Goal: Task Accomplishment & Management: Use online tool/utility

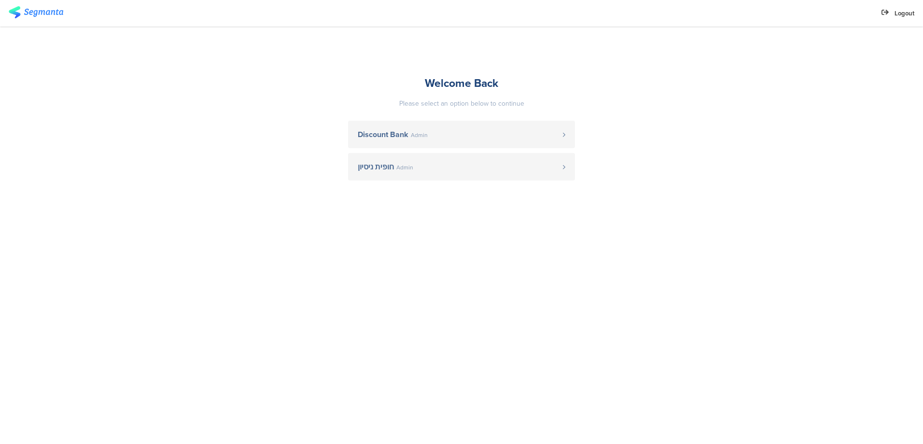
click at [365, 133] on span "Discount Bank" at bounding box center [383, 135] width 51 height 8
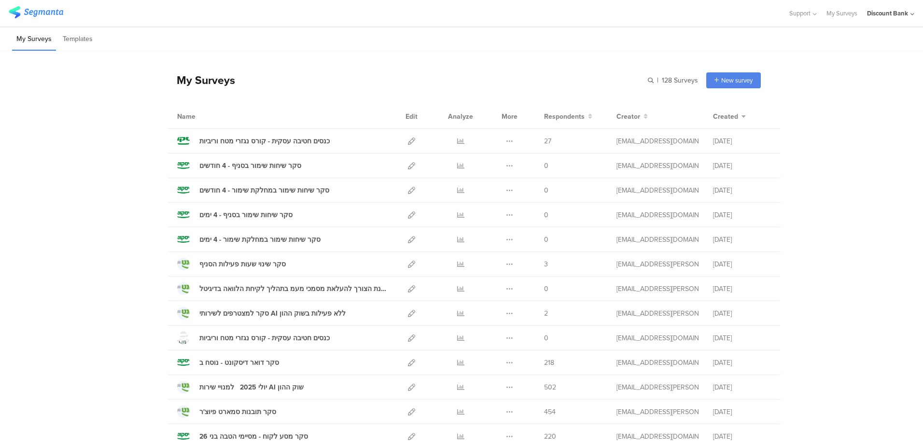
click at [408, 265] on icon at bounding box center [411, 264] width 7 height 7
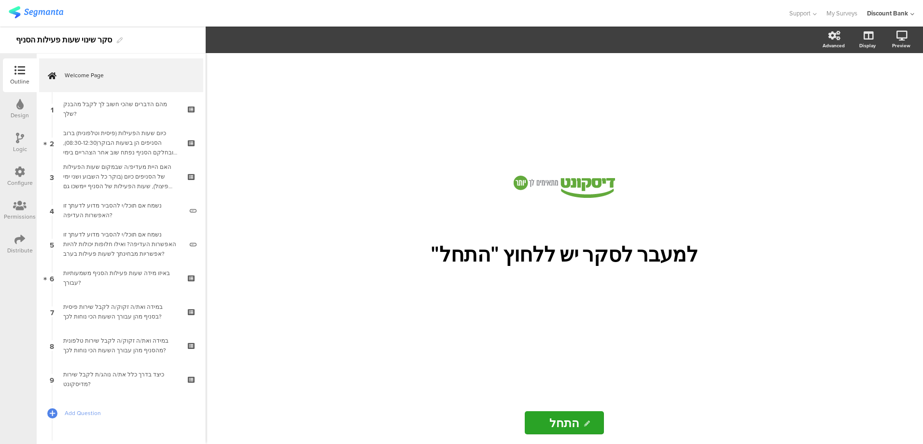
click at [128, 115] on div "מהם הדברים שהכי חשוב לך לקבל מהבנק שלך?" at bounding box center [120, 108] width 115 height 19
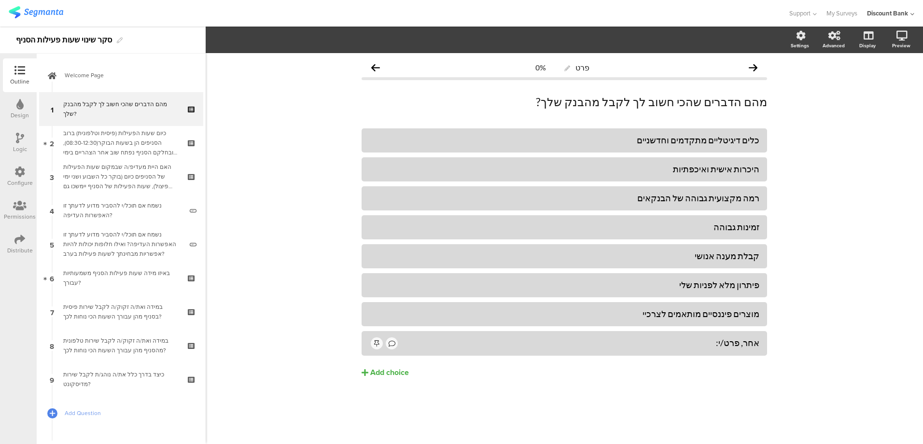
click at [94, 139] on div "כיום שעות הפעילות (פיסית וטלפונית) ברוב הסניפים הן בשעות הבוקר(08:30-12:30), וב…" at bounding box center [120, 142] width 115 height 29
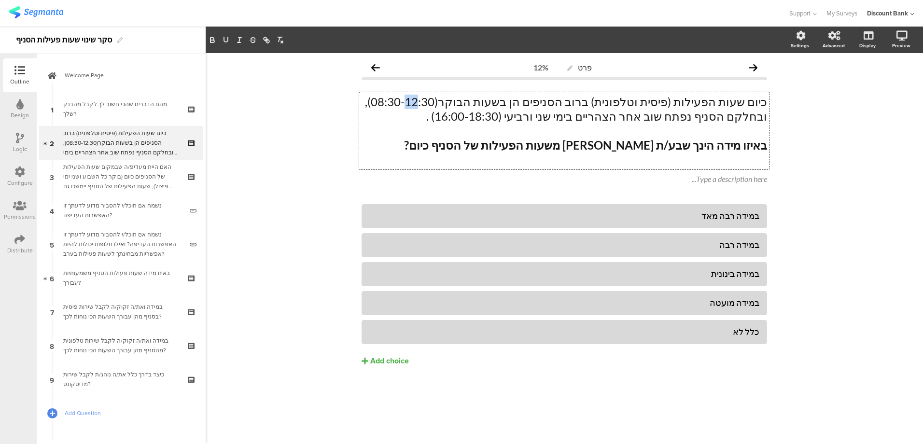
click at [479, 101] on div "כיום שעות הפעילות (פיסית וטלפונית) ברוב הסניפים הן בשעות הבוקר(08:30-12:30), וב…" at bounding box center [564, 130] width 410 height 77
click at [486, 101] on p "כיום שעות הפעילות (פיסית וטלפונית) ברוב הסניפים הן בשעות הבוקר(08:30-14:30), וב…" at bounding box center [563, 109] width 405 height 29
click at [395, 102] on p "כיום שעות הפעילות (פיסית וטלפונית) ברוב הסניפים הן בשעות הבוקר(08:30-14:00), וב…" at bounding box center [563, 109] width 405 height 29
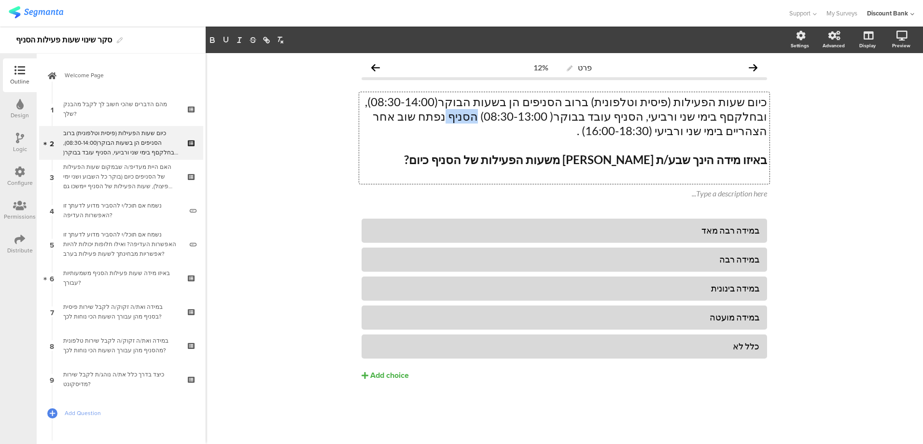
drag, startPoint x: 551, startPoint y: 116, endPoint x: 575, endPoint y: 118, distance: 24.2
click at [576, 118] on p "כיום שעות הפעילות (פיסית וטלפונית) ברוב הסניפים הן בשעות הבוקר(08:30-14:00), וב…" at bounding box center [563, 116] width 405 height 43
drag, startPoint x: 476, startPoint y: 119, endPoint x: 417, endPoint y: 120, distance: 58.9
click at [418, 120] on p "כיום שעות הפעילות (פיסית וטלפונית) ברוב הסניפים הן בשעות הבוקר(08:30-14:00), וב…" at bounding box center [563, 116] width 405 height 43
click at [463, 116] on p "כיום שעות הפעילות (פיסית וטלפונית) ברוב הסניפים הן בשעות הבוקר(08:30-14:00), וב…" at bounding box center [563, 116] width 405 height 43
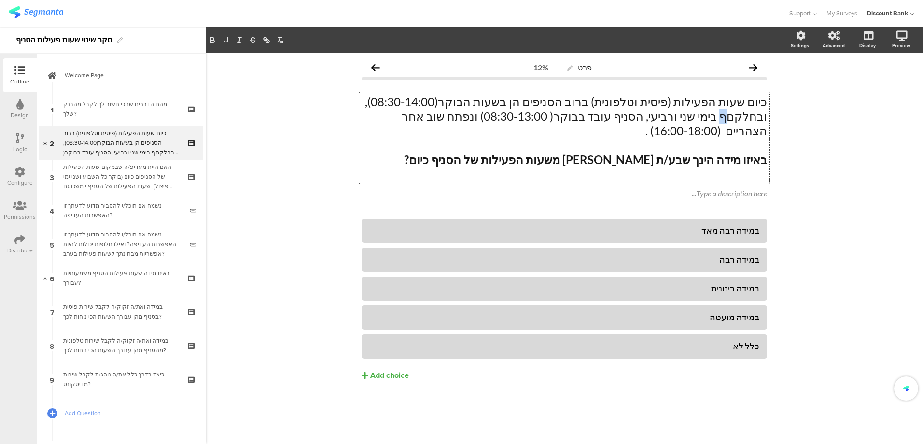
click at [390, 101] on p "כיום שעות הפעילות (פיסית וטלפונית) ברוב הסניפים הן בשעות הבוקר(08:30-14:00), וב…" at bounding box center [563, 116] width 405 height 43
drag, startPoint x: 392, startPoint y: 104, endPoint x: 423, endPoint y: 103, distance: 30.4
click at [424, 103] on p "כיום שעות הפעילות (פיסית וטלפונית) ברוב הסניפים הן בשעות הבוקר(08:30-14:00), וב…" at bounding box center [563, 116] width 405 height 43
click at [430, 105] on p "כיום שעות הפעילות (פיסית וטלפונית) ברוב הסניפים הן בשעות הבוקר(08:30-14:00), וב…" at bounding box center [563, 116] width 405 height 43
drag, startPoint x: 726, startPoint y: 123, endPoint x: 731, endPoint y: 122, distance: 5.4
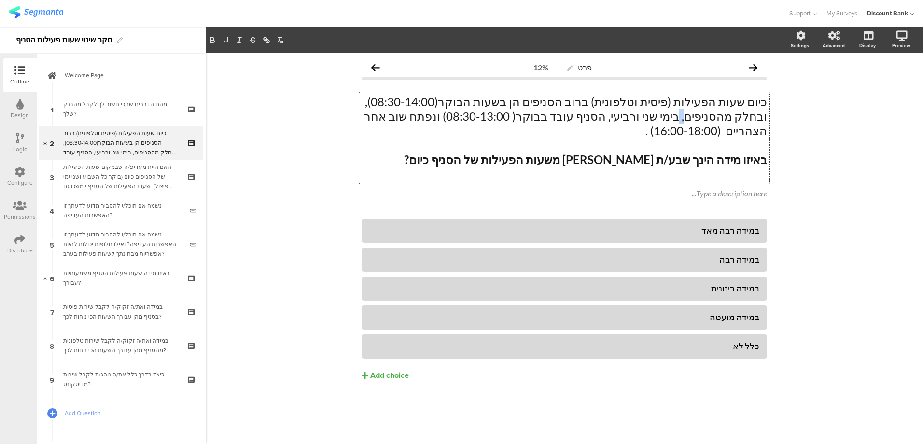
click at [731, 122] on p "כיום שעות הפעילות (פיסית וטלפונית) ברוב הסניפים הן בשעות הבוקר(08:30-14:00), וב…" at bounding box center [563, 116] width 405 height 43
click at [728, 116] on p "כיום שעות הפעילות (פיסית וטלפונית) ברוב הסניפים הן בשעות הבוקר(08:30-14:00), וב…" at bounding box center [563, 116] width 405 height 43
click at [432, 102] on p "כיום שעות הפעילות (פיסית וטלפונית) ברוב הסניפים הן בשעות הבוקר(08:30-14:00), וב…" at bounding box center [563, 116] width 405 height 43
drag, startPoint x: 737, startPoint y: 119, endPoint x: 731, endPoint y: 119, distance: 6.8
click at [731, 119] on p "כיום שעות הפעילות (פיסית וטלפונית) ברוב הסניפים הן בשעות הבוקר(08:30-14:00) במה…" at bounding box center [563, 116] width 405 height 43
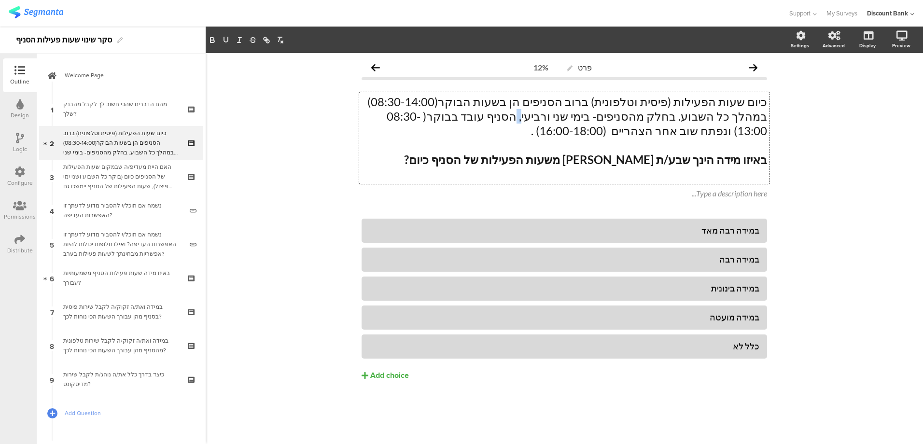
click at [608, 118] on p "כיום שעות הפעילות (פיסית וטלפונית) ברוב הסניפים הן בשעות הבוקר(08:30-14:00) במה…" at bounding box center [563, 116] width 405 height 43
drag, startPoint x: 559, startPoint y: 117, endPoint x: 594, endPoint y: 116, distance: 35.2
click at [594, 116] on p "כיום שעות הפעילות (פיסית וטלפונית) ברוב הסניפים הן בשעות הבוקר(08:30-14:00) במה…" at bounding box center [563, 116] width 405 height 43
drag, startPoint x: 737, startPoint y: 117, endPoint x: 428, endPoint y: 101, distance: 309.2
click at [429, 101] on p "כיום שעות הפעילות (פיסית וטלפונית) ברוב הסניפים הן בשעות הבוקר(08:30-14:00) במה…" at bounding box center [563, 116] width 405 height 43
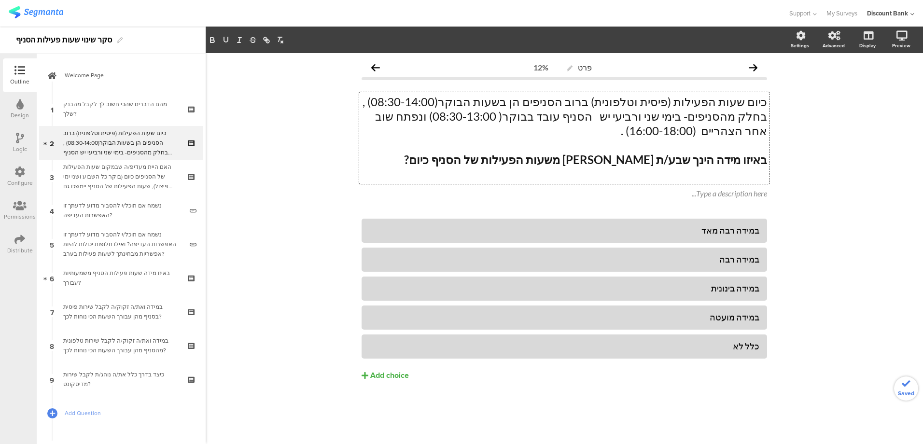
click at [625, 116] on p "כיום שעות הפעילות (פיסית וטלפונית) ברוב הסניפים הן בשעות הבוקר(08:30-14:00) , ב…" at bounding box center [563, 116] width 405 height 43
drag, startPoint x: 642, startPoint y: 117, endPoint x: 661, endPoint y: 118, distance: 18.8
click at [650, 118] on p "כיום שעות הפעילות (פיסית וטלפונית) ברוב הסניפים הן בשעות הבוקר(08:30-14:00) , ב…" at bounding box center [563, 116] width 405 height 43
click at [135, 173] on div "האם היית מעדיפ/ה שבמקום שעות הפעילות של הסניפים כיום (בוקר כל השבוע ושני ימי פי…" at bounding box center [120, 176] width 115 height 29
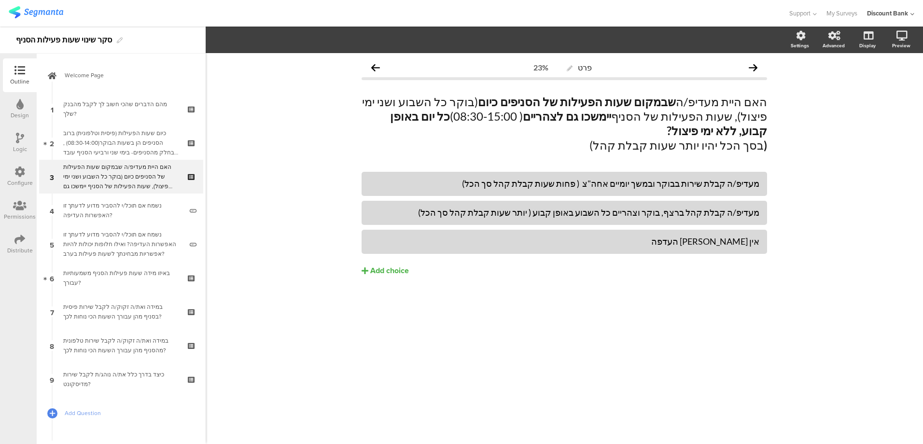
click at [400, 103] on p "האם היית מעדיפ/ה שבמקום שעות הפעילות של הסניפים כיום (בוקר כל השבוע ושני ימי פי…" at bounding box center [563, 116] width 405 height 43
drag, startPoint x: 401, startPoint y: 101, endPoint x: 516, endPoint y: 99, distance: 114.9
click at [517, 99] on p "האם היית מעדיפ/ה שבמקום שעות הפעילות של הסניפים כיום (בוקר כל השבוע ושני ימי פי…" at bounding box center [563, 116] width 405 height 43
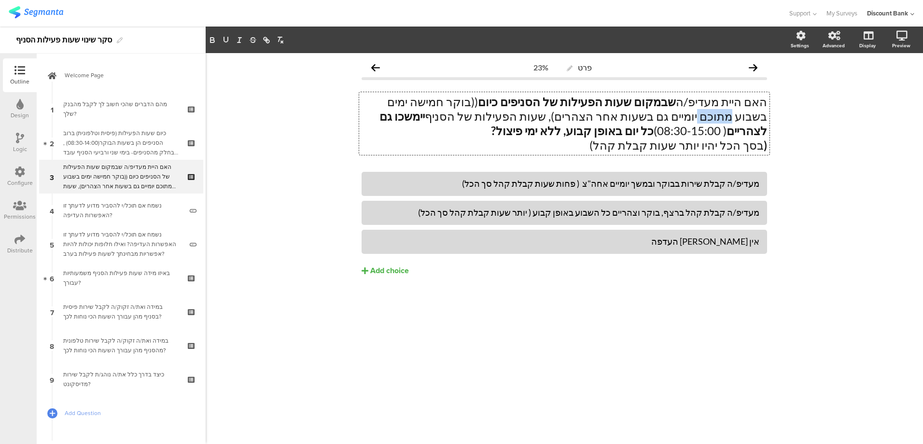
drag, startPoint x: 415, startPoint y: 102, endPoint x: 388, endPoint y: 103, distance: 27.1
click at [390, 103] on p "האם היית מעדיפ/ה שבמקום שעות הפעילות של הסניפים כיום ((בוקר חמישה ימים בשבוע מת…" at bounding box center [563, 116] width 405 height 43
click at [519, 101] on p "האם היית מעדיפ/ה שבמקום שעות הפעילות של הסניפים כיום ((בוקר חמישה ימים בשבוע וי…" at bounding box center [563, 116] width 405 height 43
click at [524, 101] on p "האם היית מעדיפ/ה שבמקום שעות הפעילות של הסניפים כיום (בוקר חמישה ימים בשבוע ויו…" at bounding box center [563, 116] width 405 height 43
click at [212, 40] on icon "button" at bounding box center [212, 40] width 9 height 9
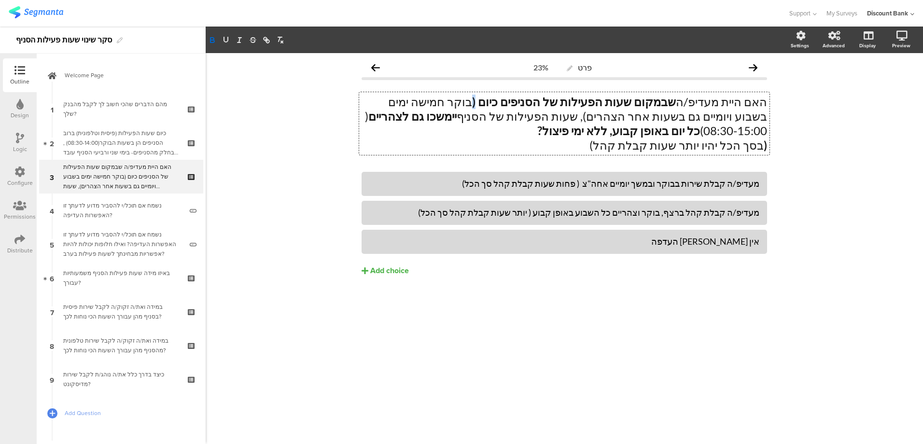
click at [537, 124] on strong "כל יום באופן קבוע, ללא ימי פיצול?" at bounding box center [618, 131] width 163 height 14
drag, startPoint x: 714, startPoint y: 131, endPoint x: 596, endPoint y: 129, distance: 117.3
click at [607, 130] on strong "כל יום חמישה ימים בשבוע באופן קבוע, ללא ימי פיצול?" at bounding box center [570, 131] width 259 height 14
click at [764, 144] on strong "(" at bounding box center [764, 145] width 3 height 14
click at [767, 145] on div "האם היית מעדיפ/ה שבמקום שעות הפעילות של הסניפים כיום ( בוקר חמישה ימים בשבוע וי…" at bounding box center [564, 123] width 410 height 63
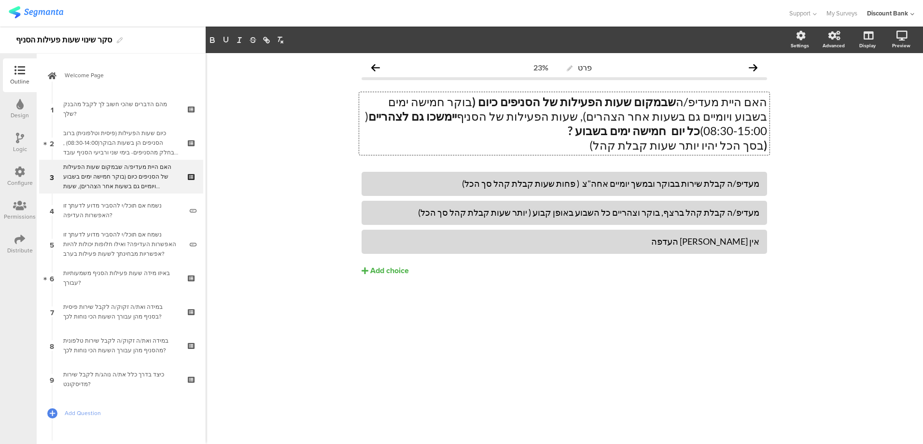
click at [764, 145] on strong "(" at bounding box center [764, 145] width 3 height 14
click at [767, 145] on div "האם היית מעדיפ/ה שבמקום שעות הפעילות של הסניפים כיום ( בוקר חמישה ימים בשבוע וי…" at bounding box center [564, 123] width 410 height 63
click at [763, 145] on strong "(" at bounding box center [764, 145] width 3 height 14
click at [212, 41] on icon "button" at bounding box center [212, 41] width 4 height 2
click at [768, 149] on div "האם היית מעדיפ/ה שבמקום שעות הפעילות של הסניפים כיום ( בוקר חמישה ימים בשבוע וי…" at bounding box center [564, 123] width 410 height 63
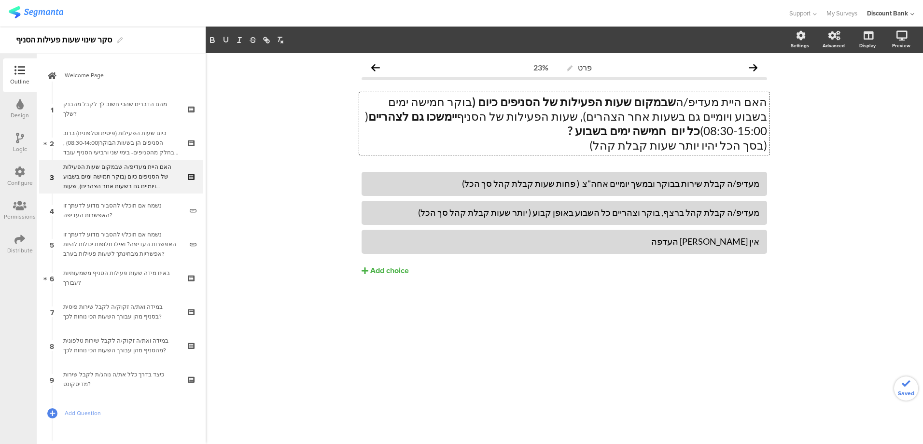
click at [767, 147] on div "האם היית מעדיפ/ה שבמקום שעות הפעילות של הסניפים כיום ( בוקר חמישה ימים בשבוע וי…" at bounding box center [564, 123] width 410 height 63
click at [766, 148] on p "(בסך הכל יהיו יותר שעות קבלת קהל)" at bounding box center [563, 145] width 405 height 14
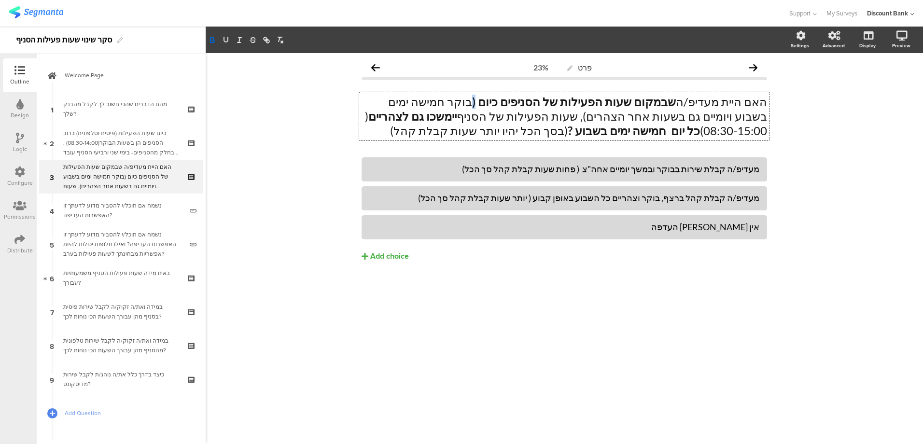
click at [522, 101] on strong "שבמקום שעות הפעילות של הסניפים כיום (" at bounding box center [574, 102] width 204 height 14
click at [211, 41] on icon "button" at bounding box center [212, 41] width 4 height 2
drag, startPoint x: 262, startPoint y: 161, endPoint x: 335, endPoint y: 210, distance: 88.1
click at [263, 163] on div "פרט 23% האם היית מעדיפ/ה שבמקום שעות הפעילות של הסניפים כיום ( בוקר חמישה ימים …" at bounding box center [564, 248] width 717 height 391
click at [694, 116] on p "האם היית מעדיפ/ה שבמקום שעות הפעילות של הסניפים כיום (בוקר חמישה ימים בשבוע ויו…" at bounding box center [563, 116] width 405 height 43
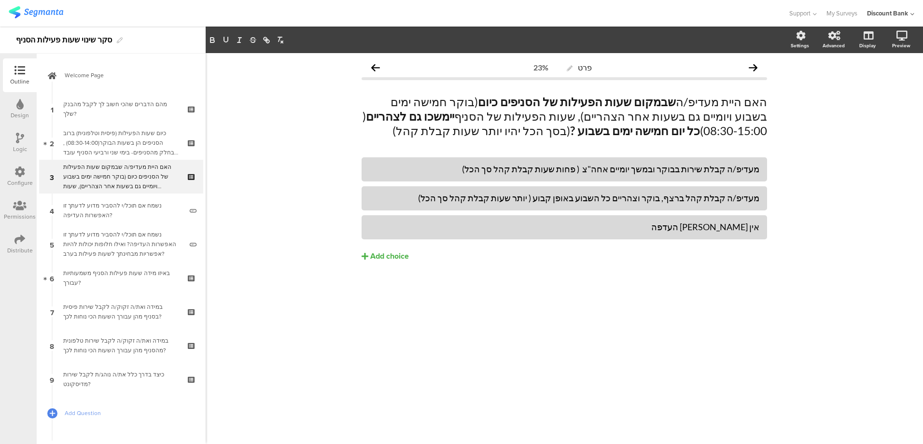
click at [94, 213] on div "נשמח אם תוכל/י להסביר מדוע לדעתך זו האפשרות העדיפה?" at bounding box center [122, 210] width 119 height 19
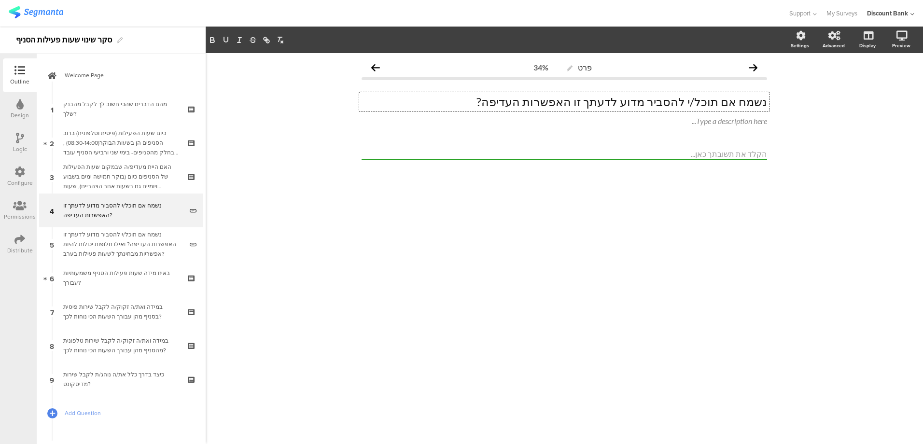
click at [511, 102] on p "נשמח אם תוכל/י להסביר מדוע לדעתך זו האפשרות העדיפה?" at bounding box center [563, 102] width 405 height 14
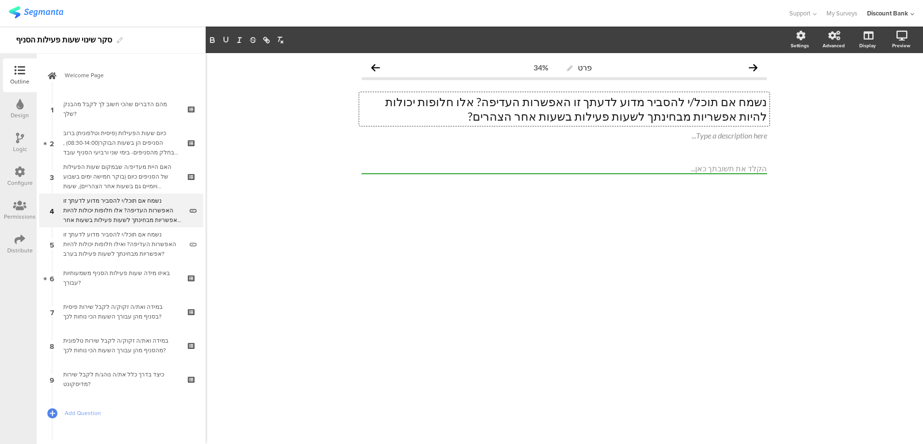
click at [116, 235] on div "נשמח אם תוכל/י להסביר מדוע לדעתך זו האפשרות העדיפה? ואילו חלופות יכולות להיות א…" at bounding box center [122, 244] width 119 height 29
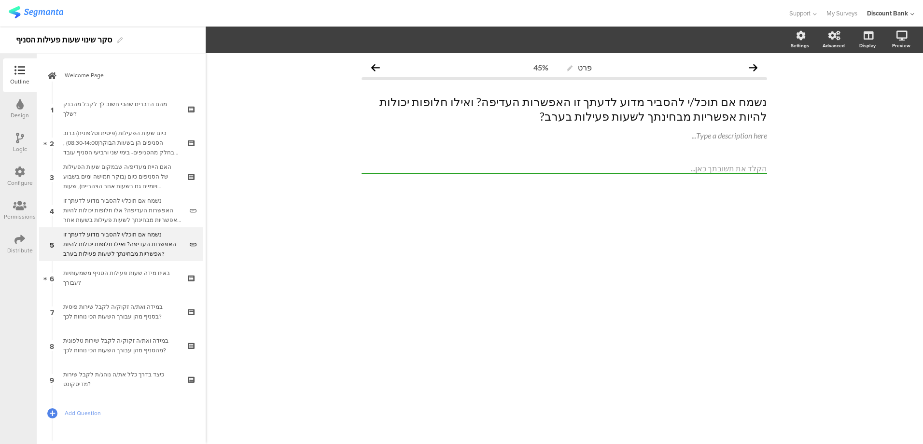
click at [128, 217] on div "נשמח אם תוכל/י להסביר מדוע לדעתך זו האפשרות העדיפה? אלו חלופות יכולות להיות אפש…" at bounding box center [122, 210] width 119 height 29
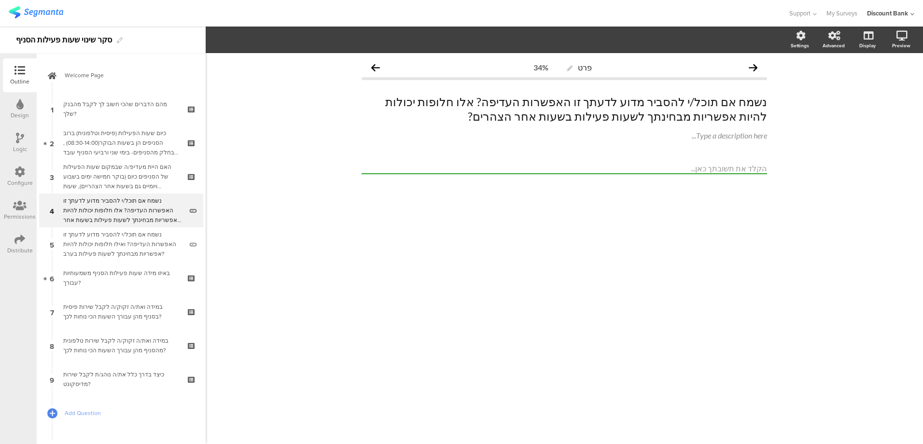
click at [120, 246] on div "נשמח אם תוכל/י להסביר מדוע לדעתך זו האפשרות העדיפה? ואילו חלופות יכולות להיות א…" at bounding box center [122, 244] width 119 height 29
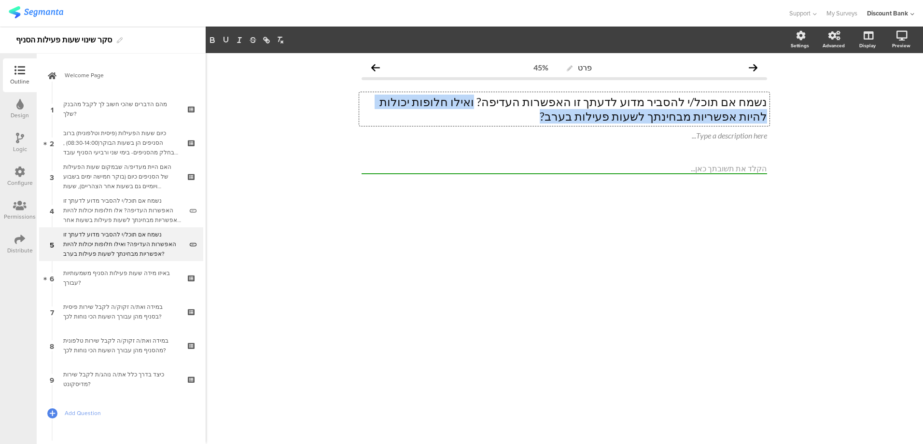
click at [358, 132] on div "פרט 45% נשמח אם תוכל/י להסביר מדוע לדעתך זו האפשרות העדיפה? ואילו חלופות יכולות…" at bounding box center [564, 133] width 425 height 160
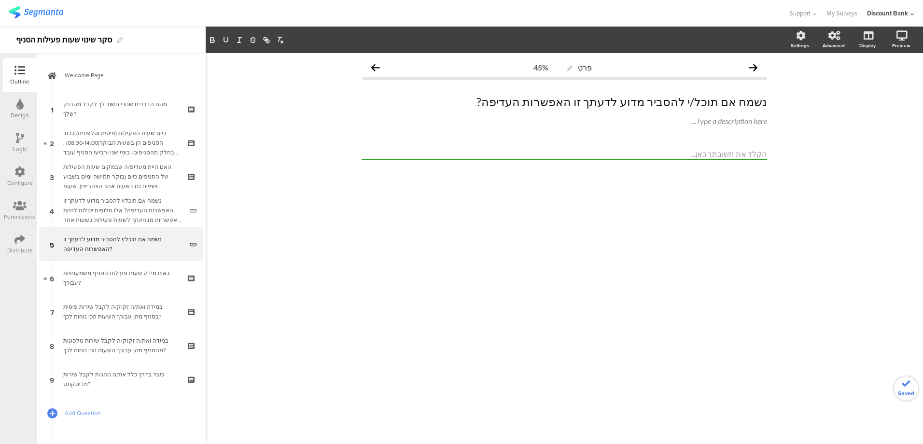
click at [124, 235] on div "נשמח אם תוכל/י להסביר מדוע לדעתך זו האפשרות העדיפה?" at bounding box center [122, 244] width 119 height 19
click at [140, 268] on link "6 באיזו מידה שעות פעילות הסניף משמעותיות עבורך?" at bounding box center [121, 278] width 164 height 34
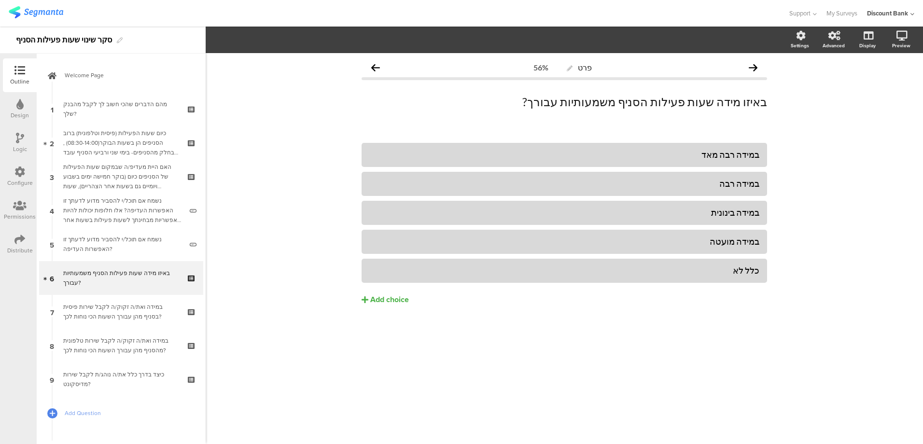
click at [129, 209] on div "נשמח אם תוכל/י להסביר מדוע לדעתך זו האפשרות העדיפה? אלו חלופות יכולות להיות אפש…" at bounding box center [122, 210] width 119 height 29
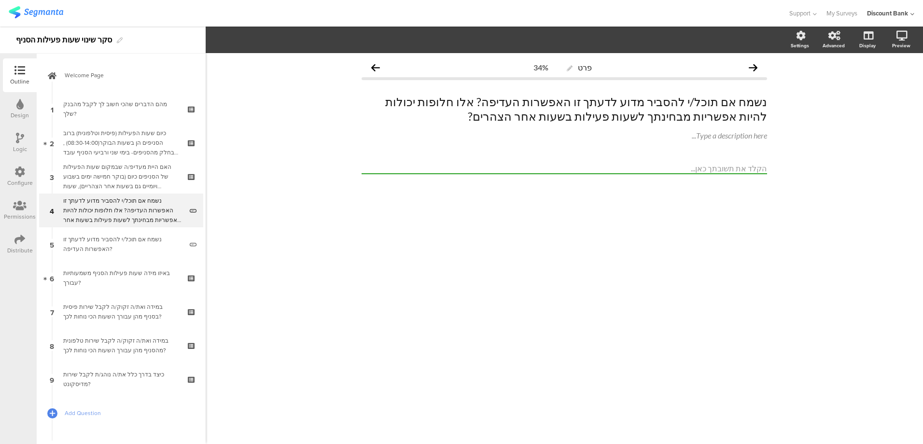
click at [119, 248] on div "נשמח אם תוכל/י להסביר מדוע לדעתך זו האפשרות העדיפה?" at bounding box center [122, 244] width 119 height 19
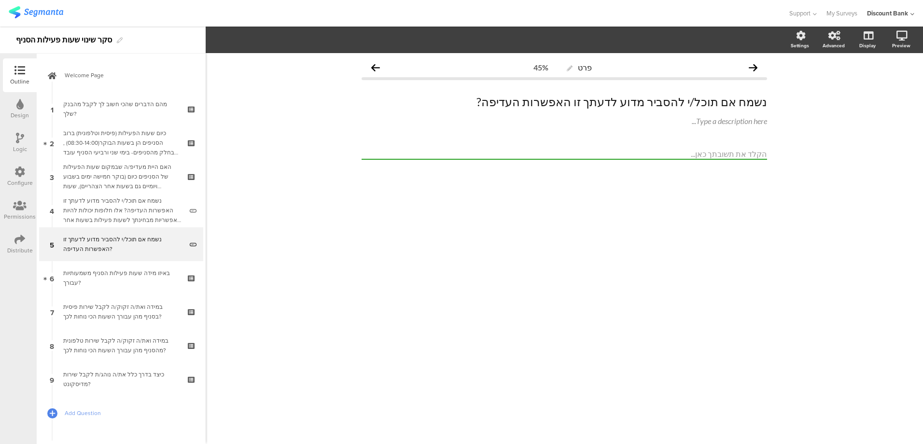
click at [19, 142] on icon at bounding box center [20, 138] width 8 height 11
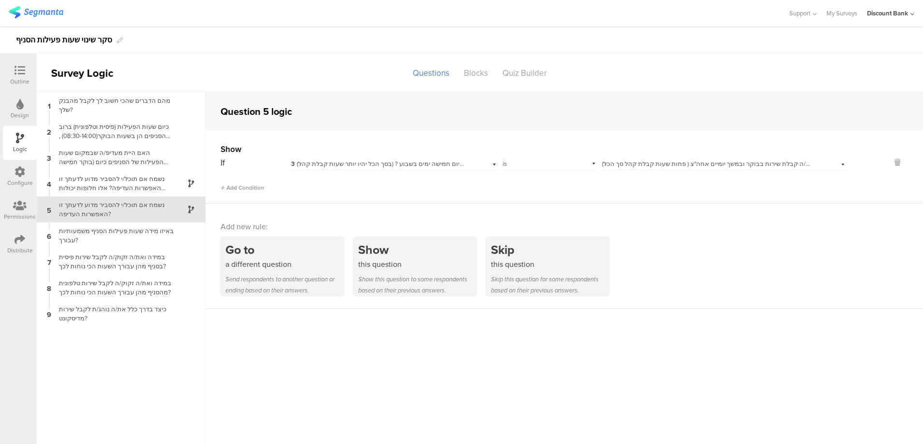
click at [113, 204] on div "נשמח אם תוכל/י להסביר מדוע לדעתך זו האפשרות העדיפה?" at bounding box center [113, 209] width 121 height 18
click at [123, 183] on div "נשמח אם תוכל/י להסביר מדוע לדעתך זו האפשרות העדיפה? אלו חלופות יכולות להיות אפש…" at bounding box center [113, 183] width 121 height 18
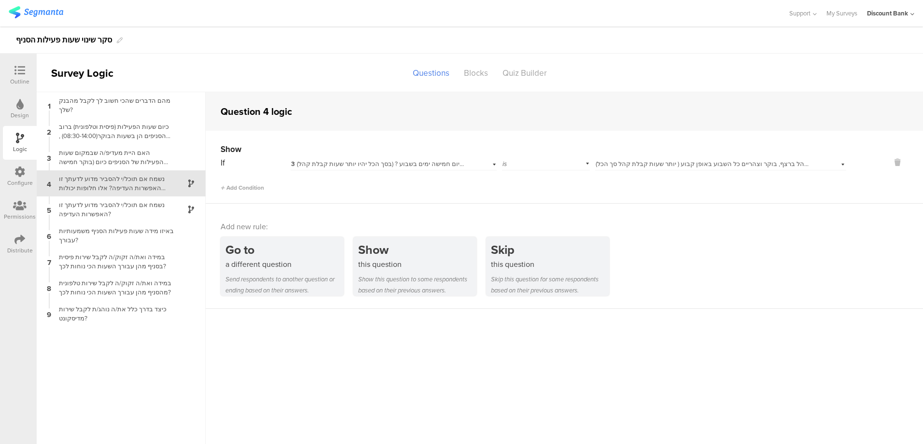
click at [119, 208] on div "נשמח אם תוכל/י להסביר מדוע לדעתך זו האפשרות העדיפה?" at bounding box center [113, 209] width 121 height 18
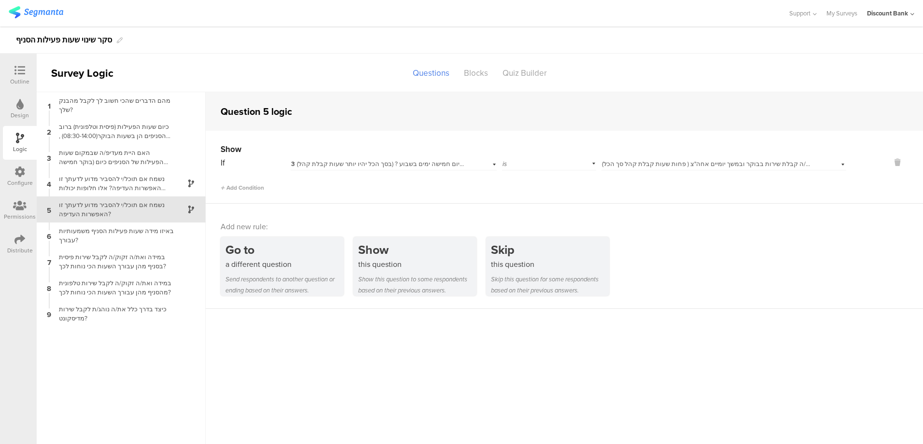
click at [22, 75] on icon at bounding box center [19, 70] width 11 height 11
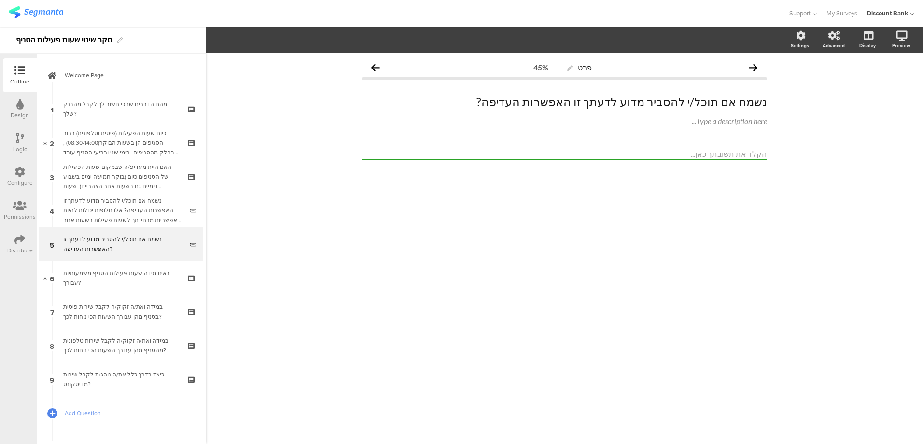
click at [114, 207] on div "נשמח אם תוכל/י להסביר מדוע לדעתך זו האפשרות העדיפה? אלו חלופות יכולות להיות אפש…" at bounding box center [122, 210] width 119 height 29
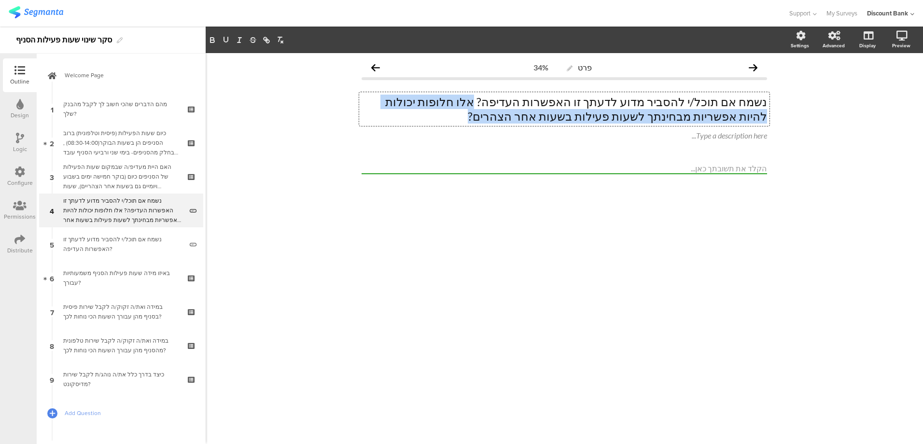
drag, startPoint x: 535, startPoint y: 100, endPoint x: 364, endPoint y: 119, distance: 171.9
click at [564, 120] on div "נשמח אם תוכל/י להסביר מדוע לדעתך זו האפשרות העדיפה? אלו חלופות יכולות להיות אפש…" at bounding box center [564, 109] width 410 height 34
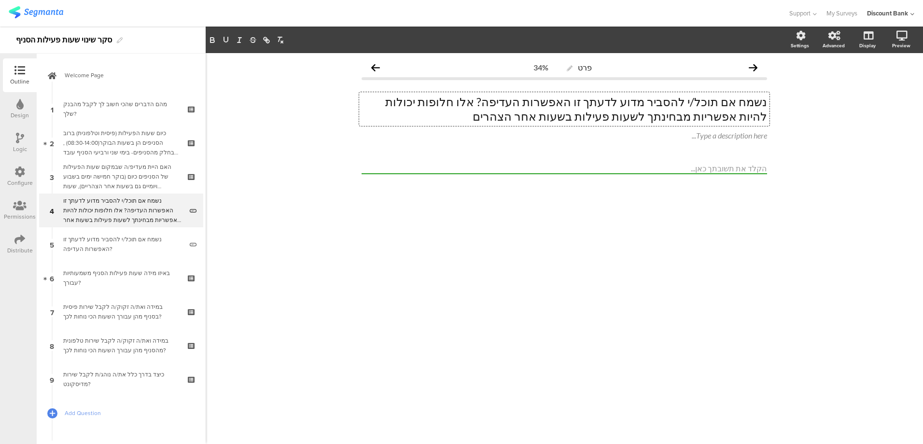
click at [128, 237] on div "נשמח אם תוכל/י להסביר מדוע לדעתך זו האפשרות העדיפה?" at bounding box center [122, 244] width 119 height 19
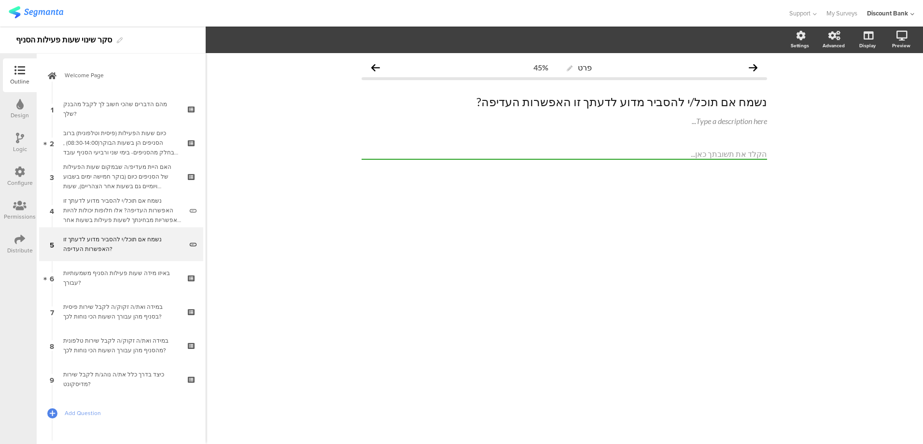
click at [525, 97] on p "נשמח אם תוכל/י להסביר מדוע לדעתך זו האפשרות העדיפה?" at bounding box center [563, 102] width 405 height 14
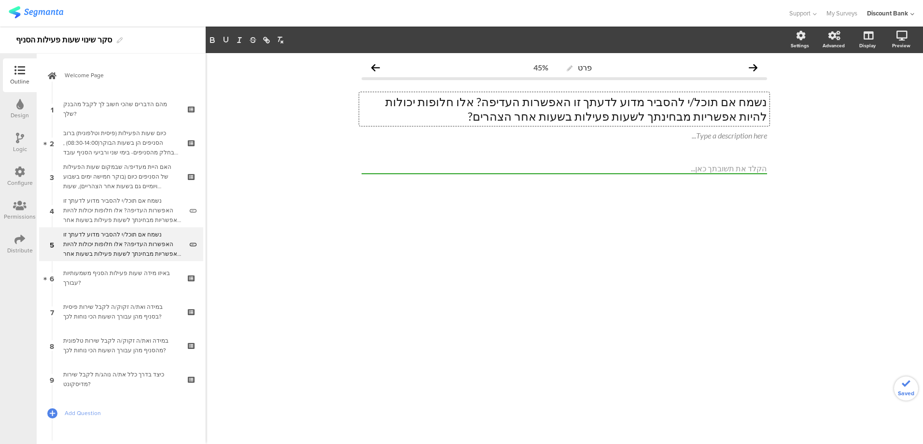
click at [149, 209] on div "נשמח אם תוכל/י להסביר מדוע לדעתך זו האפשרות העדיפה? אלו חלופות יכולות להיות אפש…" at bounding box center [122, 210] width 119 height 29
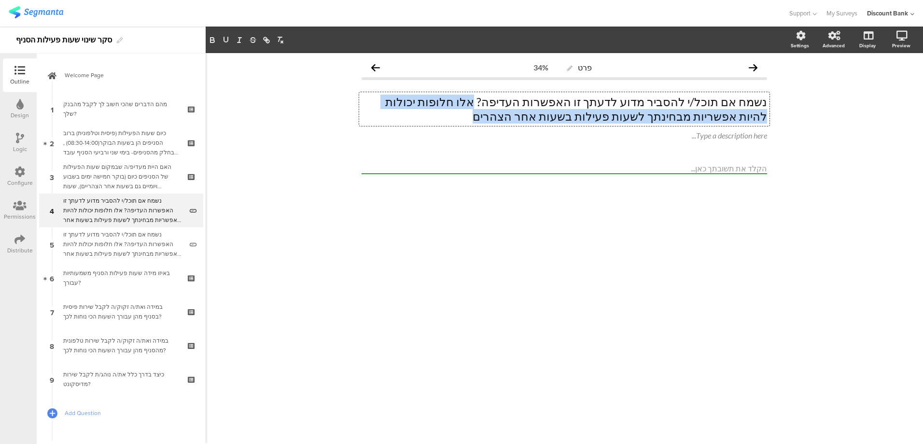
click at [517, 118] on div "נשמח אם תוכל/י להסביר מדוע לדעתך זו האפשרות העדיפה? אלו חלופות יכולות להיות אפש…" at bounding box center [564, 109] width 410 height 34
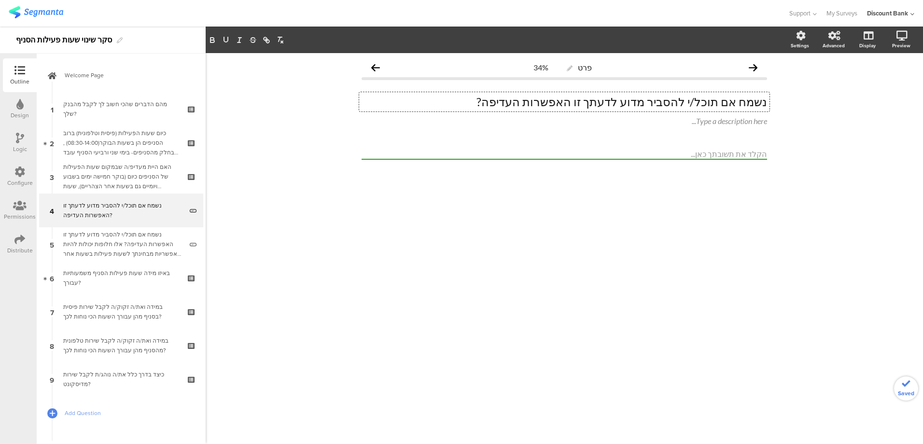
click at [134, 237] on div "נשמח אם תוכל/י להסביר מדוע לדעתך זו האפשרות העדיפה? אלו חלופות יכולות להיות אפש…" at bounding box center [122, 244] width 119 height 29
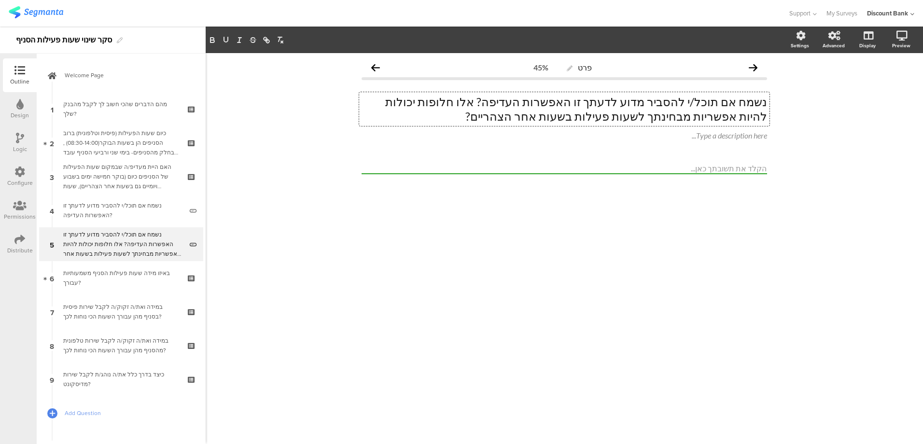
click at [108, 274] on div "באיזו מידה שעות פעילות הסניף משמעותיות עבורך?" at bounding box center [120, 277] width 115 height 19
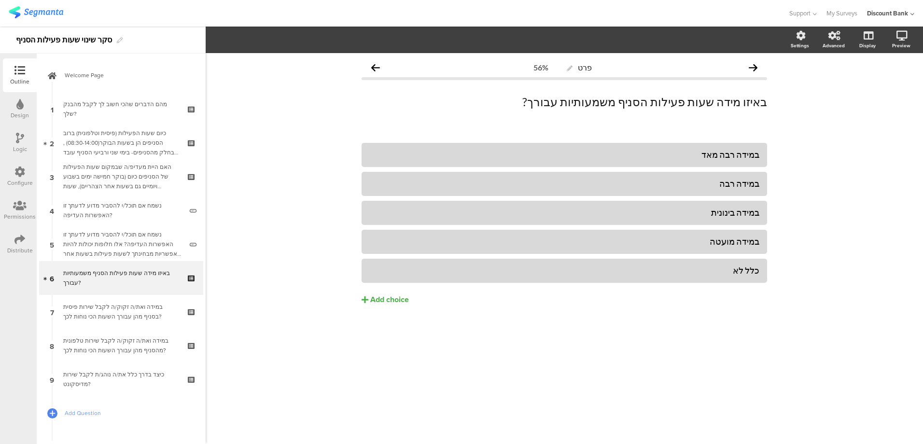
click at [642, 101] on p "באיזו מידה שעות פעילות הסניף משמעותיות עבורך?" at bounding box center [563, 102] width 405 height 14
click at [144, 307] on div "במידה ואת/ה זקוק/ה לקבל שירות פיסית בסניף מהן עבורך השעות הכי נוחות לכך?" at bounding box center [120, 311] width 115 height 19
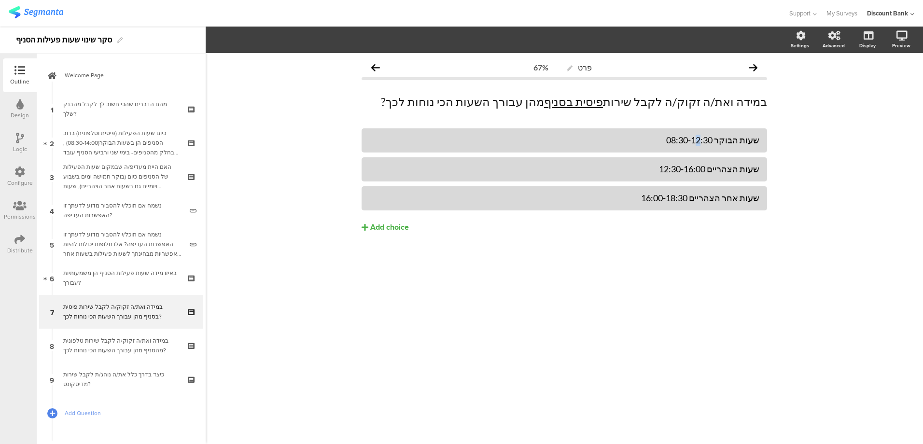
click at [707, 137] on div "שעות הבוקר 08:30-12:30" at bounding box center [564, 140] width 390 height 11
drag, startPoint x: 713, startPoint y: 139, endPoint x: 721, endPoint y: 139, distance: 8.7
click at [719, 139] on div "שעות הבוקר 08:30-13:30" at bounding box center [564, 140] width 390 height 11
click at [717, 139] on div "שעות הבוקר 08:30-13:30" at bounding box center [564, 140] width 390 height 11
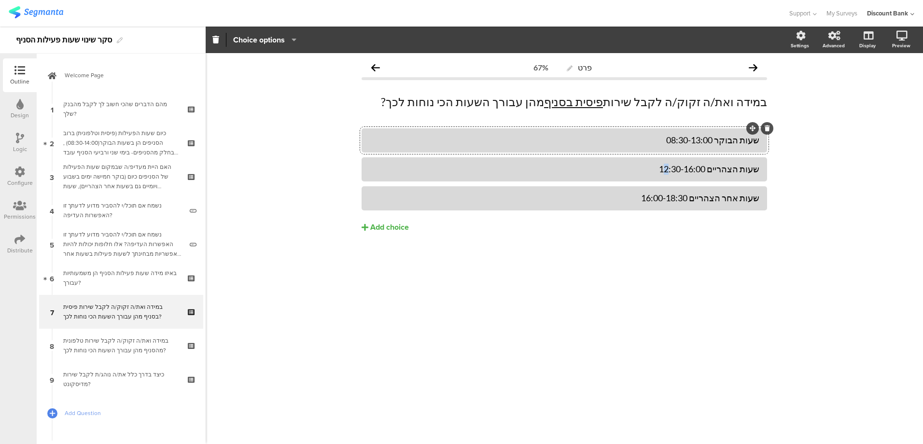
drag, startPoint x: 671, startPoint y: 168, endPoint x: 676, endPoint y: 167, distance: 5.0
click at [676, 167] on div "שעות הצהריים 12:30-16:00" at bounding box center [564, 169] width 390 height 11
click at [681, 167] on div "שעות הצהריים 13:30-16:00" at bounding box center [564, 169] width 390 height 11
click at [700, 168] on div "שעות הצהריים 13:00-16:00" at bounding box center [564, 169] width 390 height 11
click at [420, 272] on div "שעות הבוקר 08:30-13:00 שעות הצהריים 13:00-15:00 שעות אחר הצהריים 16:00-18:30 Ad…" at bounding box center [563, 200] width 405 height 145
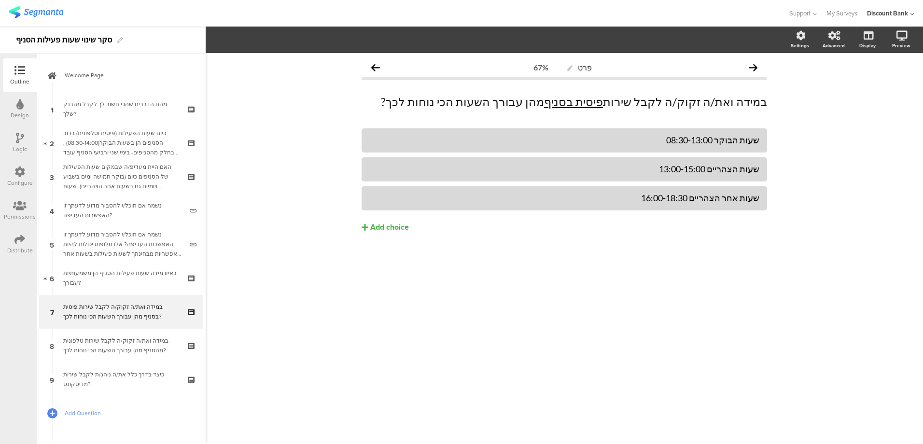
click at [97, 347] on div "במידה ואת/ה זקוק/ה לקבל שירות טלפונית מהסניף מהן עבורך השעות הכי נוחות לכך?" at bounding box center [120, 345] width 115 height 19
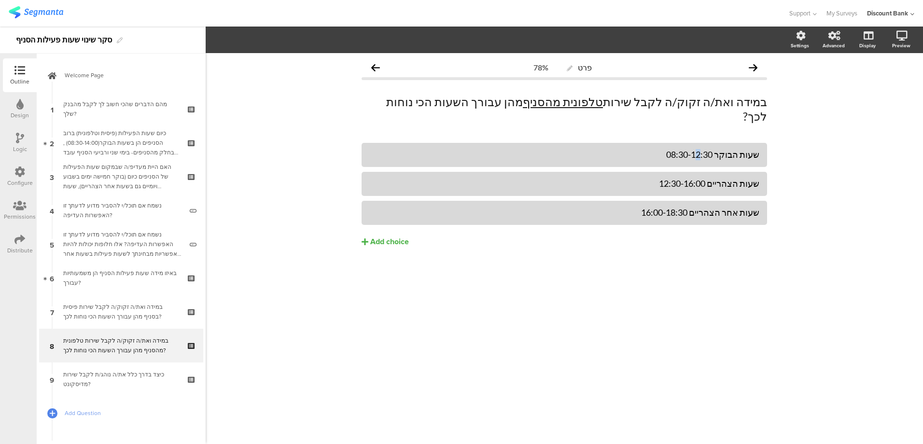
click at [707, 149] on div "שעות הבוקר 08:30-12:30" at bounding box center [564, 154] width 390 height 11
click at [712, 149] on div "שעות הבוקר 08:30-13:30" at bounding box center [564, 154] width 390 height 11
click at [674, 178] on div "שעות הצהריים 12:30-16:00" at bounding box center [564, 183] width 390 height 11
click at [682, 178] on div "שעות הצהריים 13:30-16:00" at bounding box center [564, 183] width 390 height 11
click at [701, 178] on div "שעות הצהריים 13:00-16:00" at bounding box center [564, 183] width 390 height 11
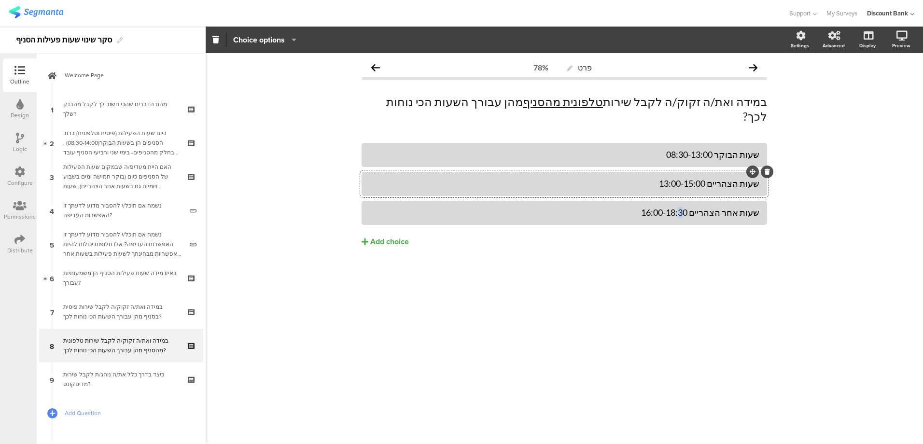
click at [694, 207] on div "שעות אחר הצהריים 16:00-18:30" at bounding box center [564, 212] width 390 height 11
click at [679, 249] on div "שעות הבוקר 08:30-13:00 שעות הצהריים 13:00-15:00 שעות אחר הצהריים 16:00-18:00 Ad…" at bounding box center [563, 215] width 405 height 145
click at [127, 374] on div "כיצד בדרך כלל את/ה נוהג/ת לקבל שירות מדיסקונט?" at bounding box center [120, 379] width 115 height 19
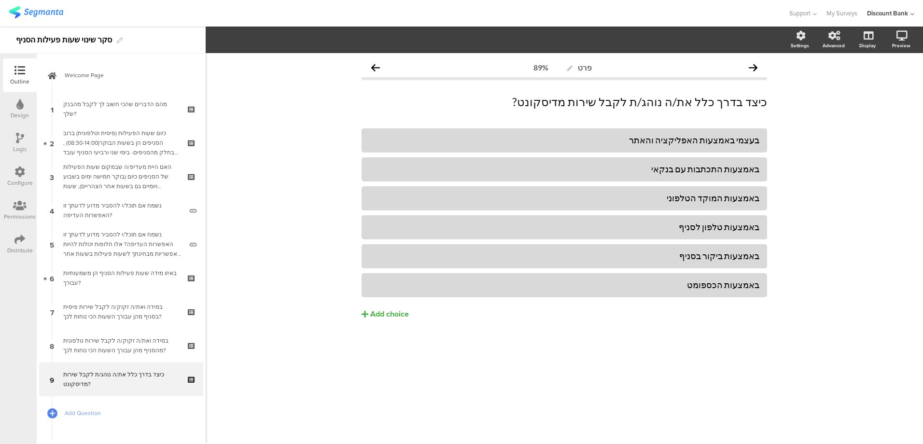
click at [381, 316] on div "Add choice" at bounding box center [389, 314] width 39 height 10
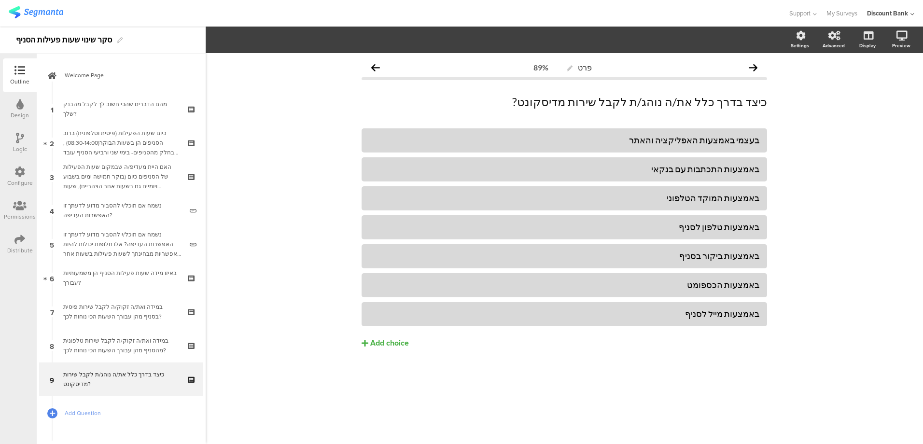
click at [715, 356] on div "בעצמי באמצעות האפליקציה והאתר באמצעות התכתבות עם בנקאי באמצעות המוקד הטלפוני" at bounding box center [563, 258] width 405 height 261
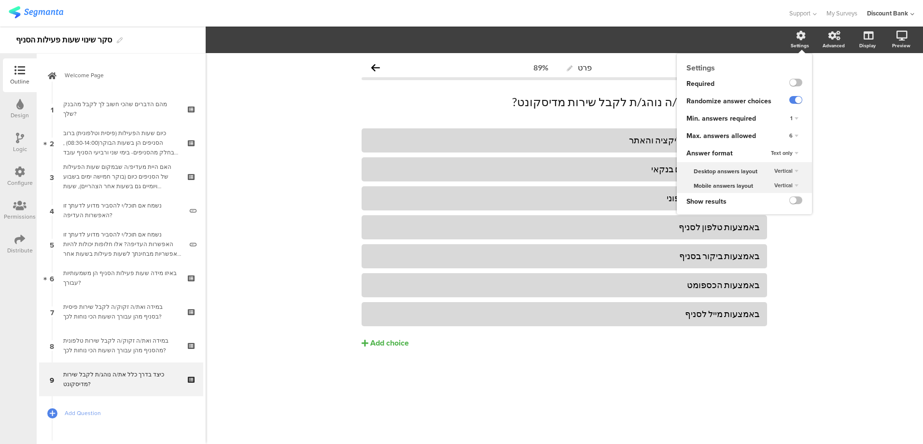
click at [803, 40] on icon at bounding box center [801, 36] width 10 height 10
click at [792, 138] on div "6" at bounding box center [793, 136] width 17 height 12
click at [766, 213] on div "7" at bounding box center [780, 216] width 57 height 10
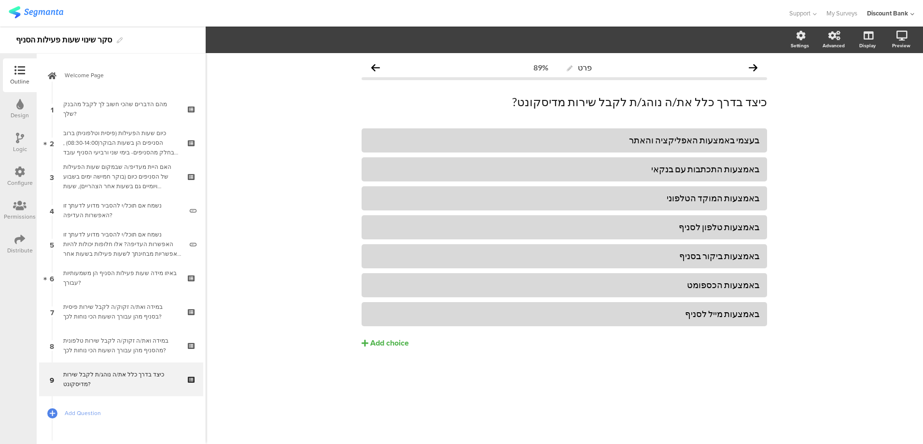
click at [141, 105] on div "מהם הדברים שהכי חשוב לך לקבל מהבנק שלך?" at bounding box center [120, 108] width 115 height 19
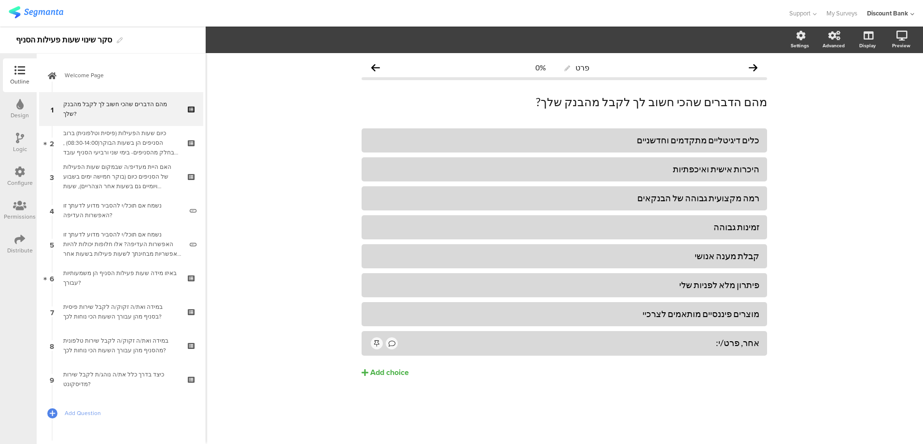
click at [118, 68] on link "Welcome Page" at bounding box center [121, 75] width 164 height 34
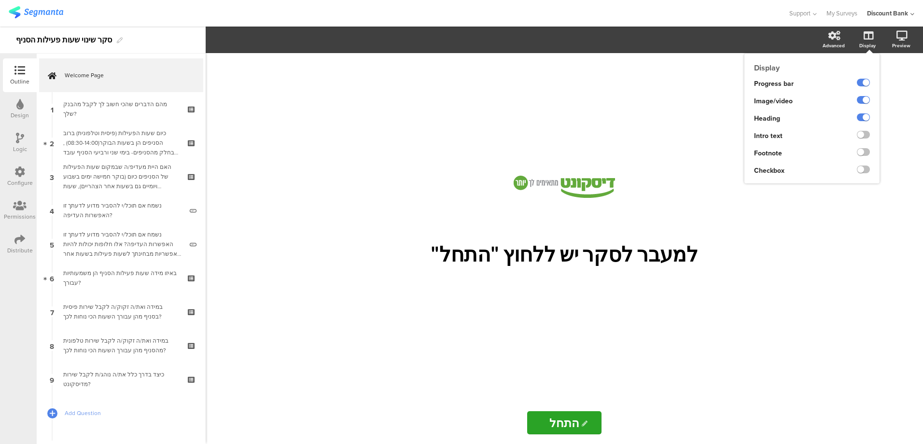
click at [863, 43] on div "Display" at bounding box center [867, 45] width 16 height 7
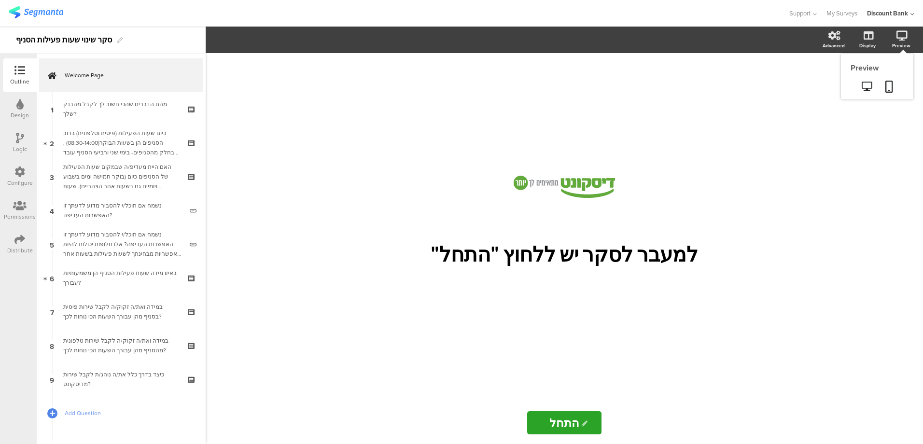
click at [898, 41] on div "Preview" at bounding box center [906, 40] width 34 height 24
click at [865, 86] on icon at bounding box center [866, 86] width 10 height 9
click at [133, 179] on div "האם היית מעדיפ/ה שבמקום שעות הפעילות של הסניפים כיום (בוקר חמישה ימים בשבוע ויו…" at bounding box center [120, 176] width 115 height 29
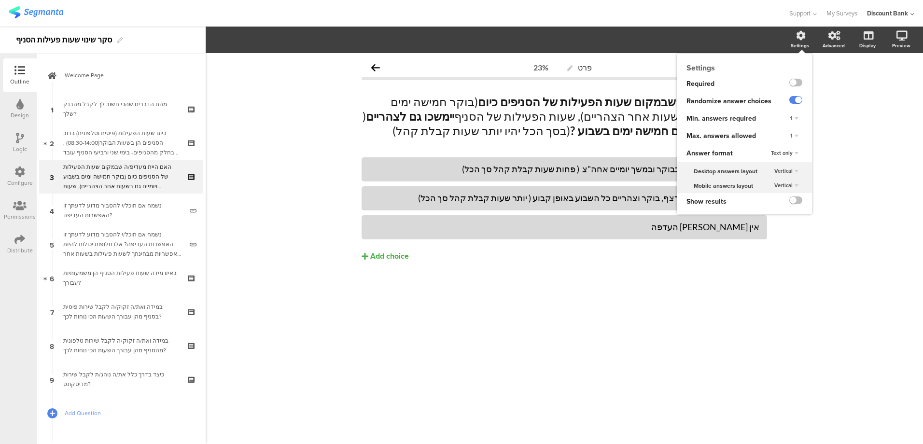
click at [796, 45] on div "Settings" at bounding box center [799, 45] width 18 height 7
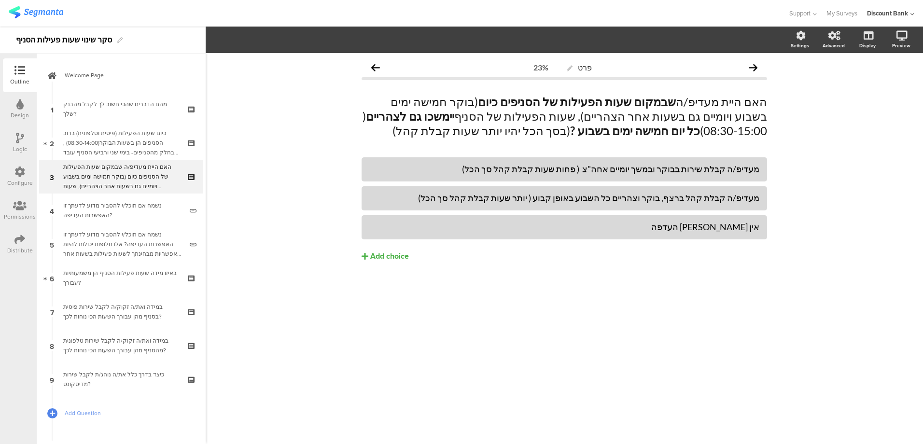
click at [710, 237] on div at bounding box center [563, 227] width 405 height 24
click at [278, 42] on span "Choice options" at bounding box center [259, 39] width 52 height 11
click at [318, 67] on span at bounding box center [317, 65] width 14 height 8
click at [322, 67] on span at bounding box center [317, 65] width 14 height 8
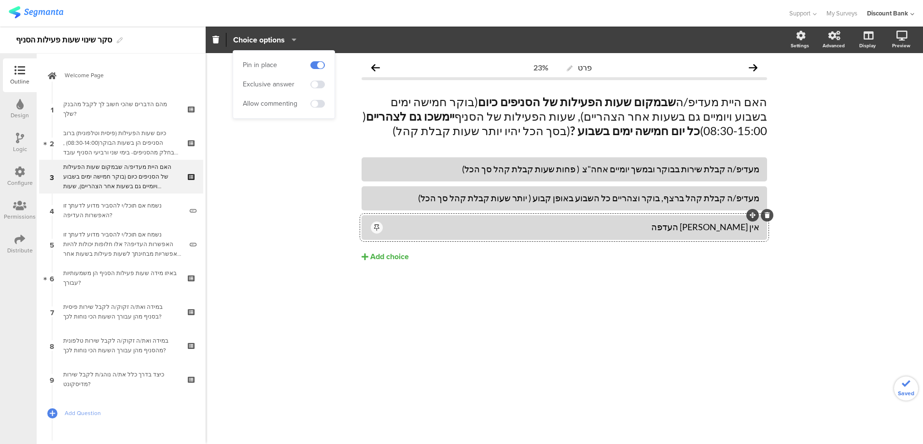
click at [557, 348] on div "פרט 23% האם היית מעדיפ/ה שבמקום שעות הפעילות של הסניפים כיום (בוקר חמישה ימים ב…" at bounding box center [564, 248] width 717 height 391
click at [746, 309] on div "פרט 23% האם היית מעדיפ/ה שבמקום שעות הפעילות של הסניפים כיום (בוקר חמישה ימים ב…" at bounding box center [564, 248] width 717 height 391
click at [91, 78] on span "Welcome Page" at bounding box center [127, 75] width 124 height 10
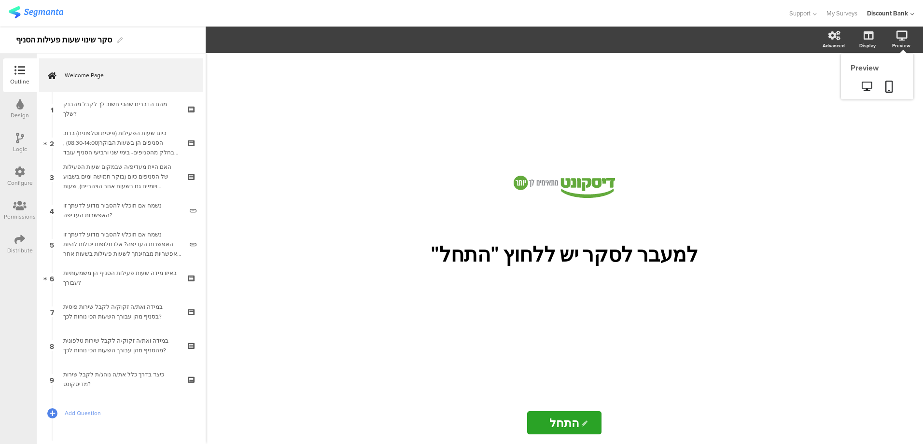
click at [893, 83] on link at bounding box center [888, 87] width 21 height 18
